Goal: Entertainment & Leisure: Consume media (video, audio)

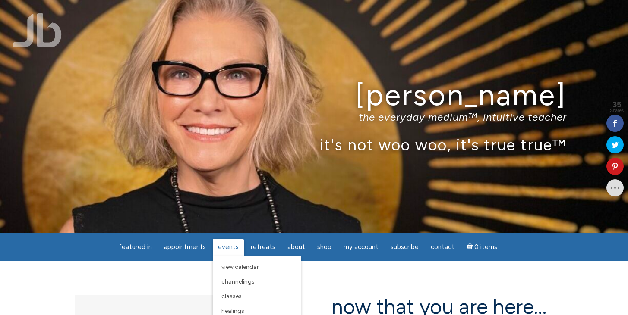
scroll to position [17, 0]
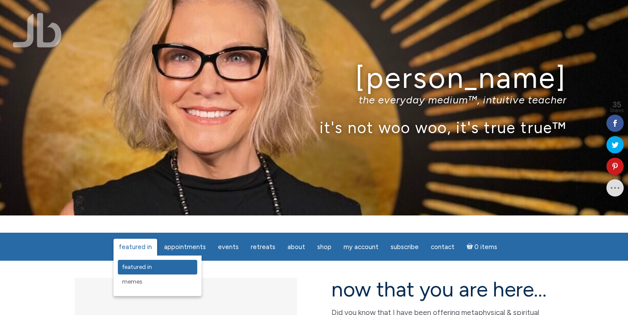
click at [147, 269] on span "featured in" at bounding box center [137, 267] width 30 height 7
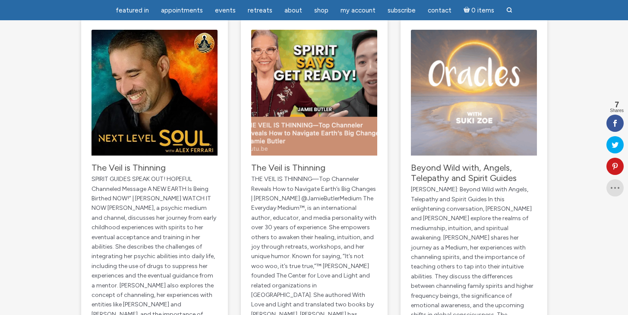
scroll to position [121, 0]
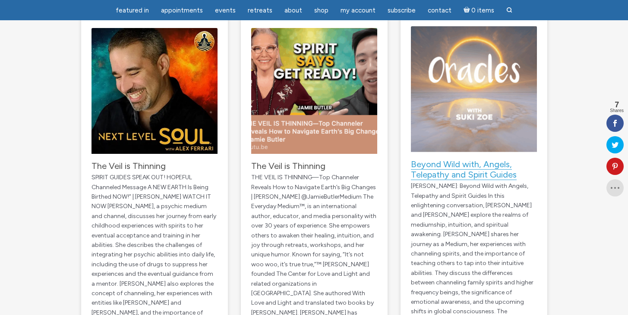
click at [433, 164] on link "Beyond Wild with, Angels, Telepathy and Spirit Guides" at bounding box center [464, 169] width 106 height 21
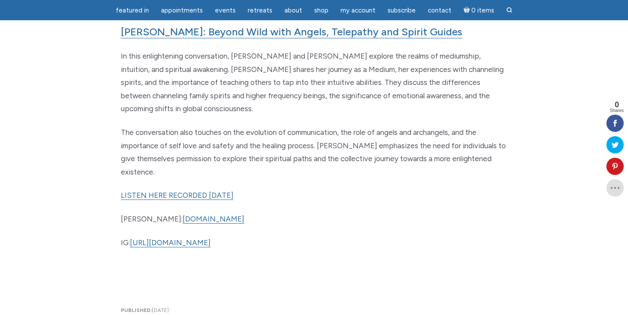
scroll to position [449, 0]
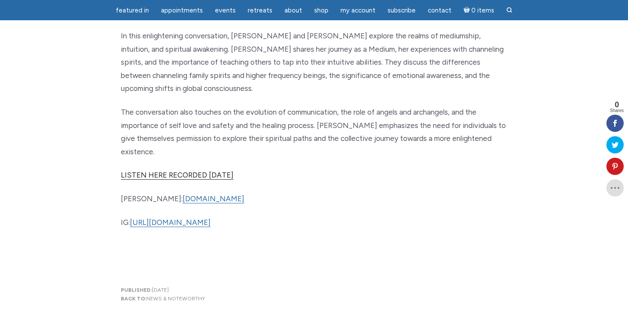
click at [233, 171] on link "LISTEN HERE RECORDED JULY 19TH, 2025" at bounding box center [177, 175] width 113 height 9
